Goal: Find specific page/section: Find specific page/section

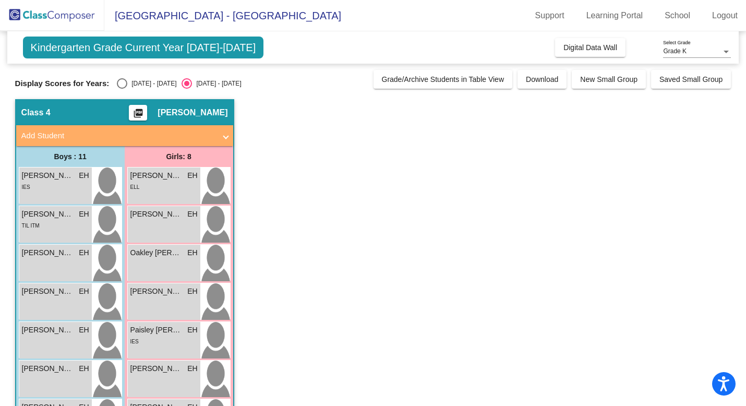
click at [229, 49] on span "Kindergarten Grade Current Year [DATE]-[DATE]" at bounding box center [143, 48] width 241 height 22
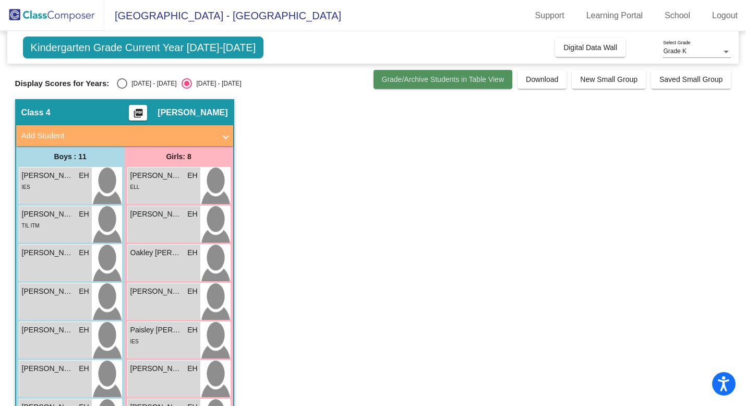
click at [412, 82] on span "Grade/Archive Students in Table View" at bounding box center [443, 79] width 123 height 8
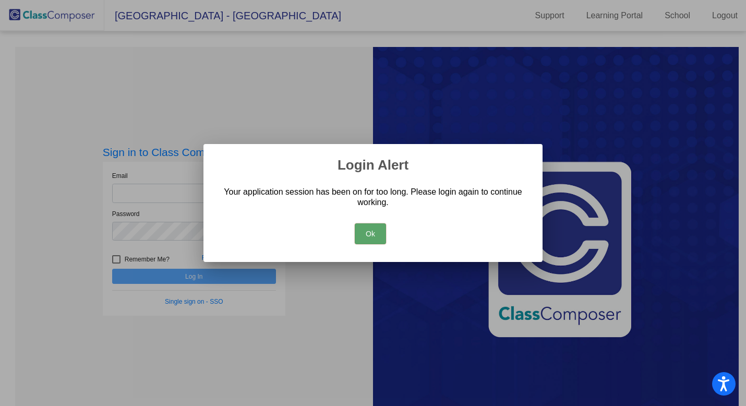
click at [365, 236] on button "Ok" at bounding box center [370, 233] width 31 height 21
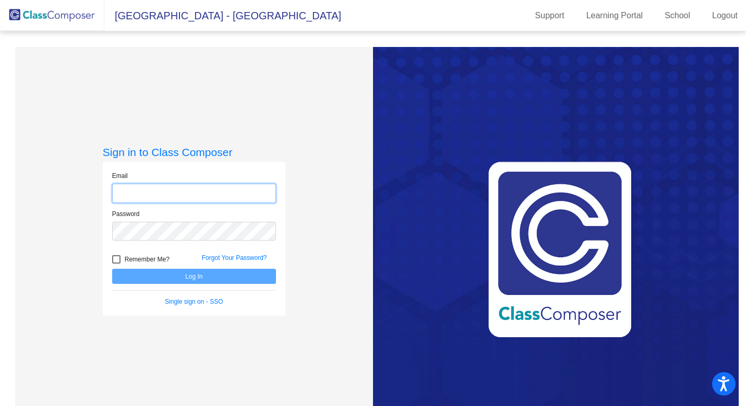
click at [224, 193] on input "email" at bounding box center [194, 193] width 164 height 19
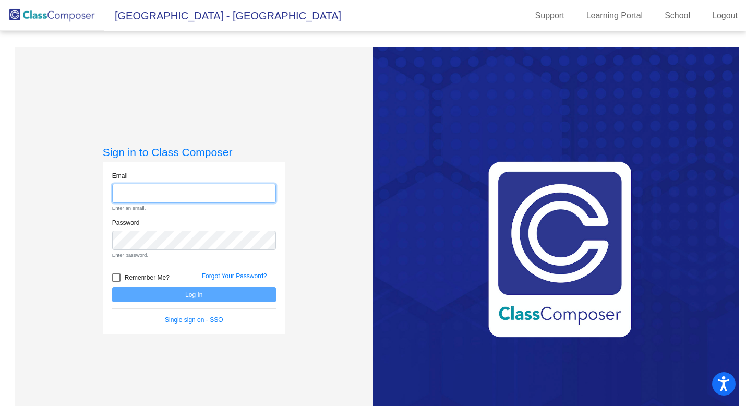
type input "[EMAIL_ADDRESS][DOMAIN_NAME]"
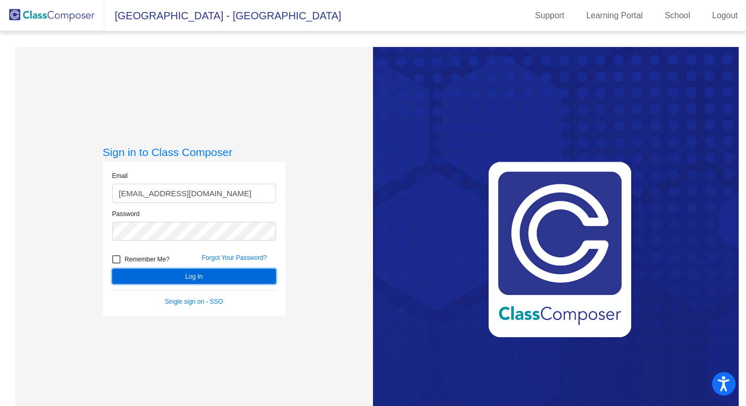
click at [199, 276] on button "Log In" at bounding box center [194, 276] width 164 height 15
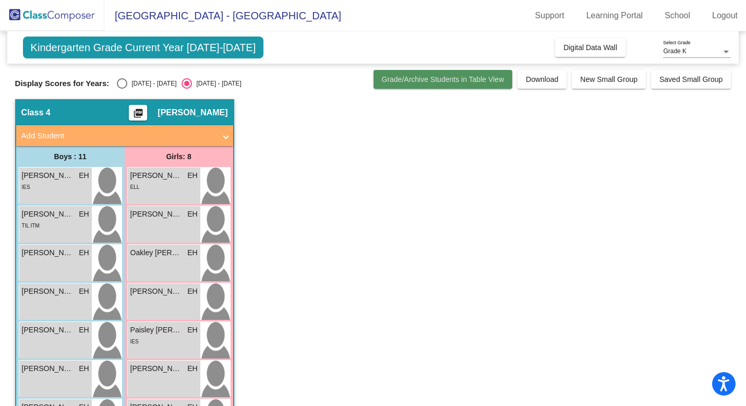
click at [445, 76] on span "Grade/Archive Students in Table View" at bounding box center [443, 79] width 123 height 8
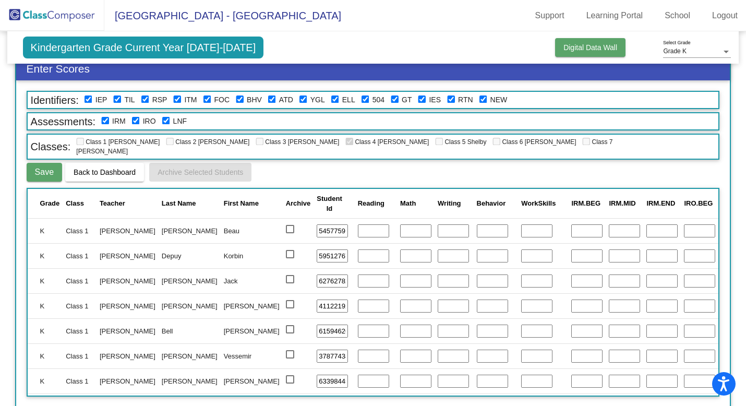
click at [576, 53] on button "Digital Data Wall" at bounding box center [590, 47] width 70 height 19
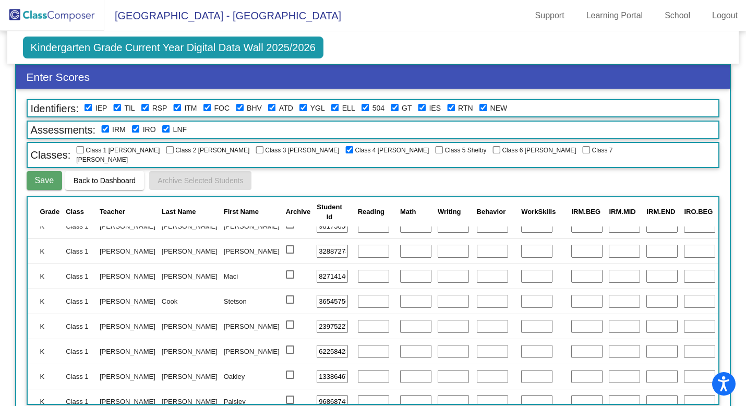
scroll to position [304, 0]
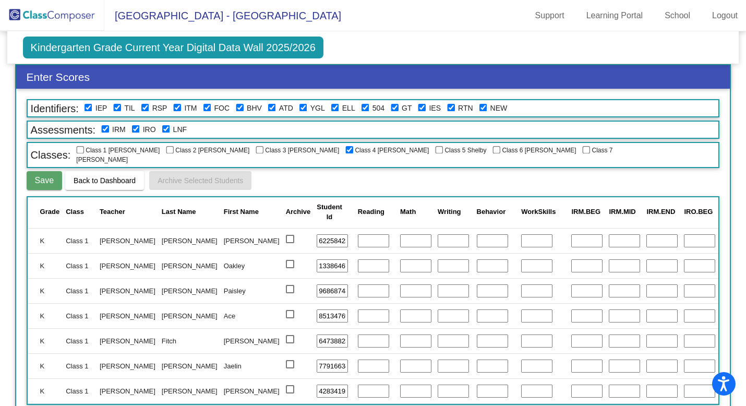
click at [74, 43] on span "Kindergarten Grade Current Year Digital Data Wall 2025/2026" at bounding box center [173, 48] width 301 height 22
click at [64, 10] on img at bounding box center [52, 15] width 104 height 31
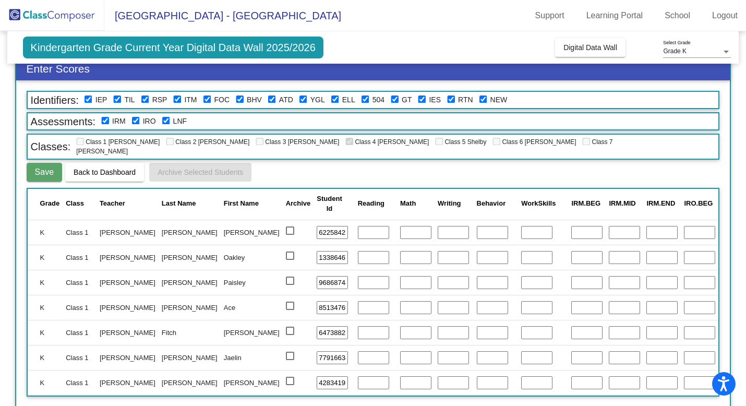
click at [19, 14] on img at bounding box center [52, 15] width 104 height 31
click at [148, 16] on span "[GEOGRAPHIC_DATA] - [GEOGRAPHIC_DATA]" at bounding box center [222, 15] width 237 height 17
click at [596, 44] on span "Digital Data Wall" at bounding box center [591, 47] width 54 height 8
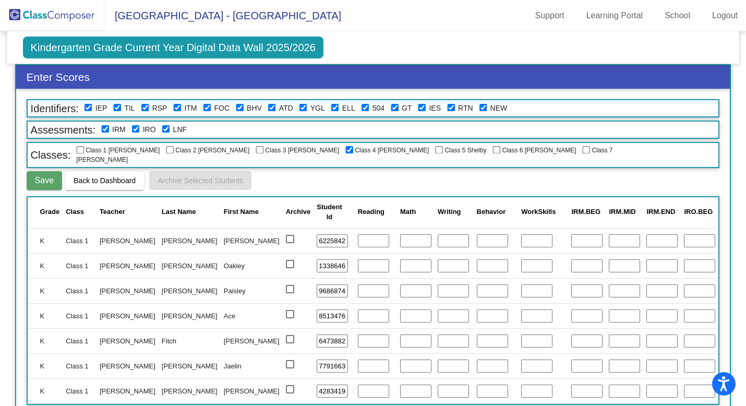
click at [94, 176] on span "Back to Dashboard" at bounding box center [105, 180] width 62 height 8
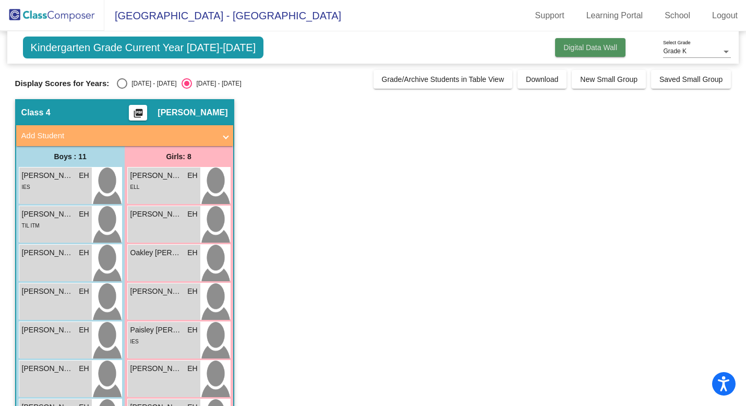
click at [566, 51] on span "Digital Data Wall" at bounding box center [591, 47] width 54 height 8
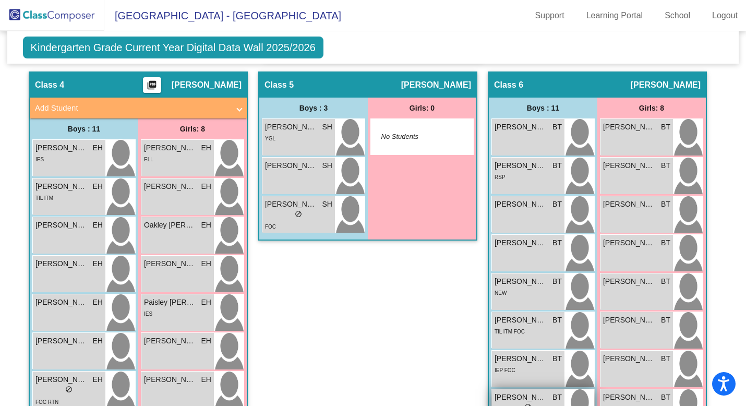
scroll to position [815, 0]
